Goal: Transaction & Acquisition: Purchase product/service

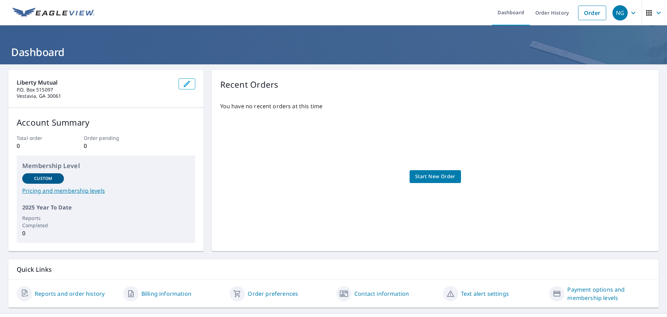
click at [426, 171] on link "Start New Order" at bounding box center [435, 176] width 51 height 13
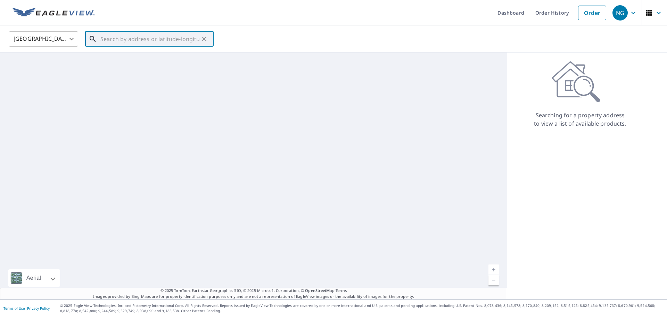
click at [106, 34] on input "text" at bounding box center [149, 38] width 99 height 19
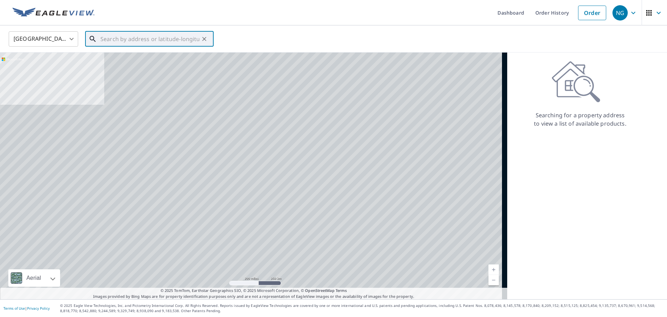
paste input "[STREET_ADDRESS][PERSON_NAME]"
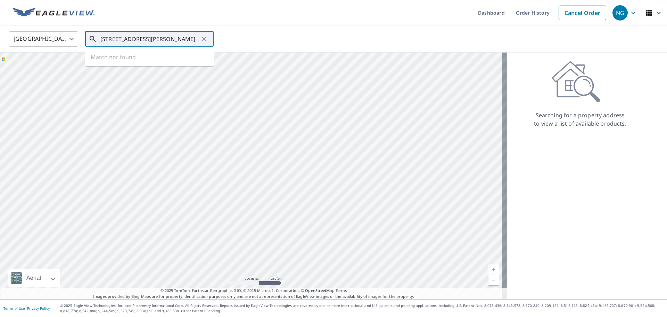
scroll to position [0, 35]
click at [119, 69] on p "[PERSON_NAME][GEOGRAPHIC_DATA]" at bounding box center [153, 66] width 109 height 7
type input "[STREET_ADDRESS][PERSON_NAME]"
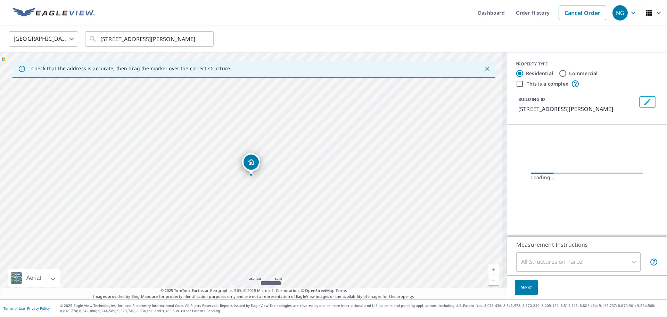
scroll to position [0, 0]
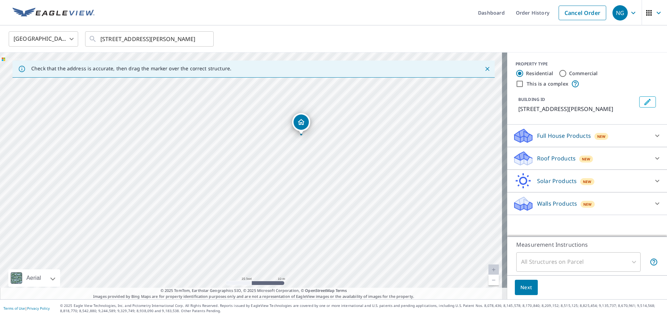
drag, startPoint x: 223, startPoint y: 169, endPoint x: 323, endPoint y: 173, distance: 100.2
click at [323, 173] on div "[STREET_ADDRESS][PERSON_NAME]" at bounding box center [254, 175] width 508 height 246
click at [568, 15] on link "Cancel Order" at bounding box center [583, 13] width 48 height 15
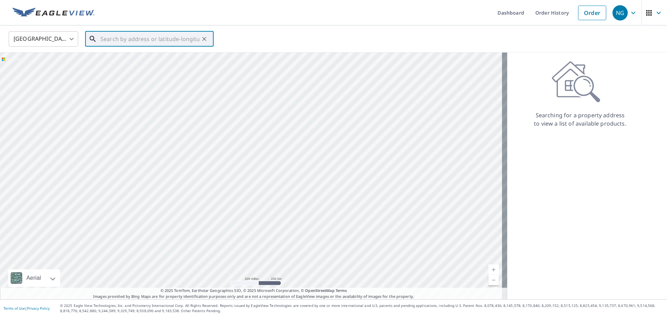
click at [114, 36] on input "text" at bounding box center [149, 38] width 99 height 19
paste input "[STREET_ADDRESS][PERSON_NAME]"
type input "[STREET_ADDRESS][PERSON_NAME]"
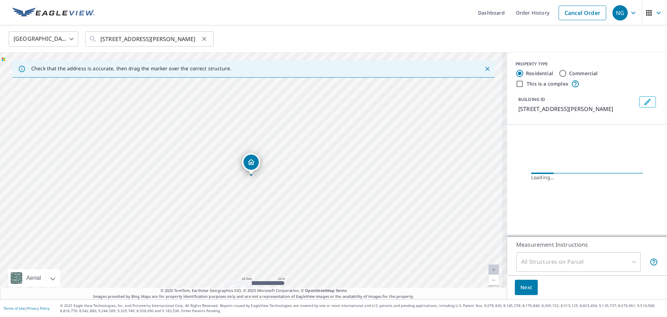
scroll to position [0, 0]
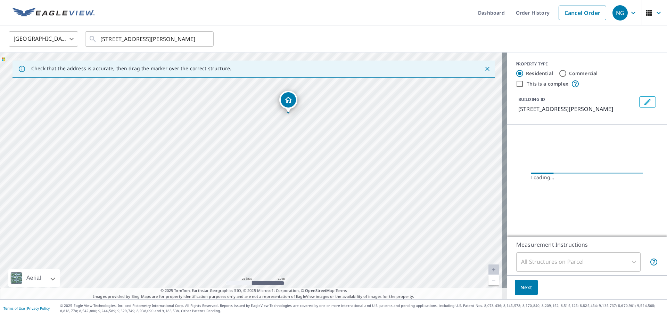
drag, startPoint x: 226, startPoint y: 199, endPoint x: 263, endPoint y: 137, distance: 72.5
click at [263, 137] on div "[STREET_ADDRESS][PERSON_NAME]" at bounding box center [254, 175] width 508 height 246
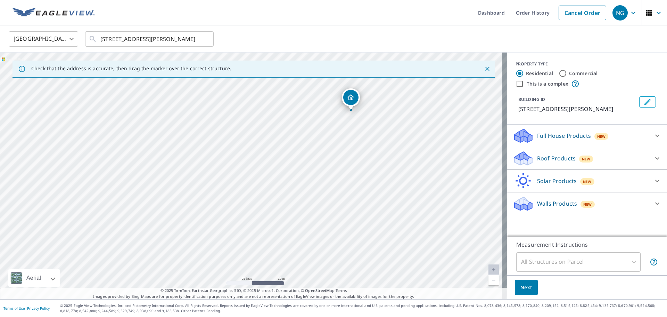
drag, startPoint x: 211, startPoint y: 202, endPoint x: 312, endPoint y: 137, distance: 119.5
click at [312, 137] on div "[STREET_ADDRESS][PERSON_NAME]" at bounding box center [254, 175] width 508 height 246
click at [559, 200] on p "Walls Products" at bounding box center [557, 203] width 40 height 8
click at [549, 201] on p "Walls Products" at bounding box center [557, 203] width 40 height 8
click at [550, 175] on div "Solar Products New" at bounding box center [581, 181] width 136 height 16
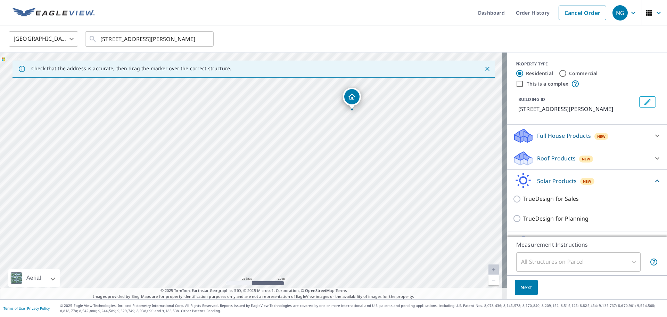
click at [550, 175] on div "Solar Products New" at bounding box center [583, 180] width 140 height 16
click at [549, 154] on p "Roof Products" at bounding box center [556, 158] width 39 height 8
click at [554, 139] on p "Full House Products" at bounding box center [564, 135] width 54 height 8
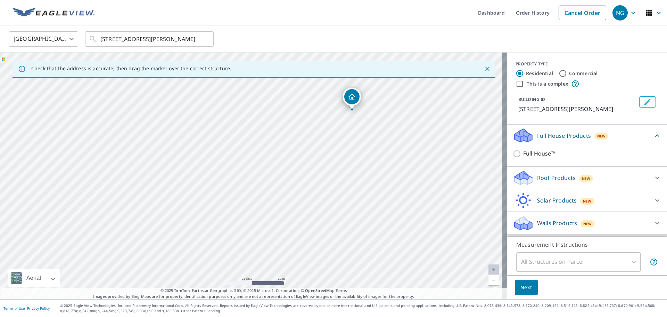
click at [556, 137] on p "Full House Products" at bounding box center [564, 135] width 54 height 8
